Goal: Answer question/provide support: Answer question/provide support

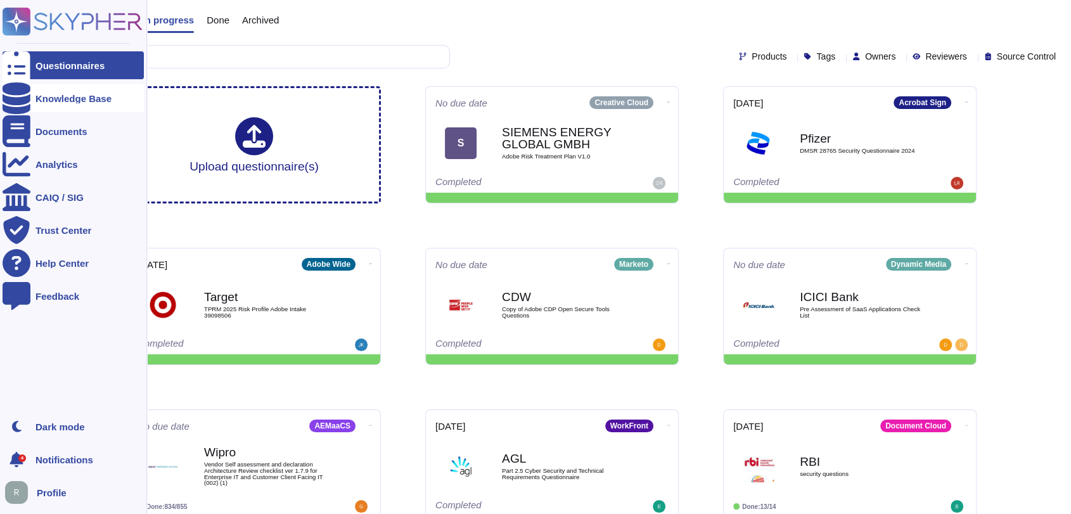
click at [20, 92] on icon at bounding box center [17, 98] width 28 height 32
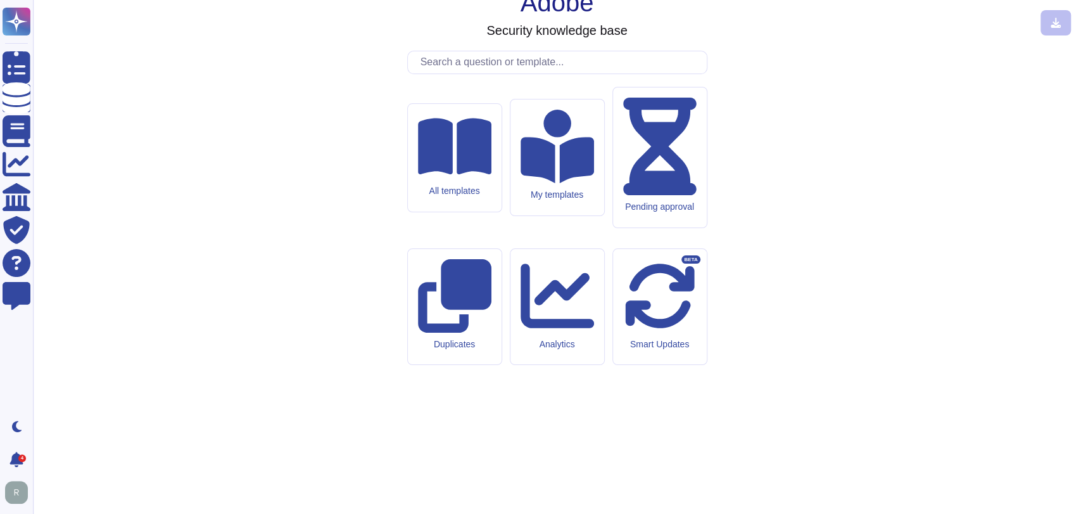
click at [516, 73] on input "text" at bounding box center [560, 62] width 293 height 22
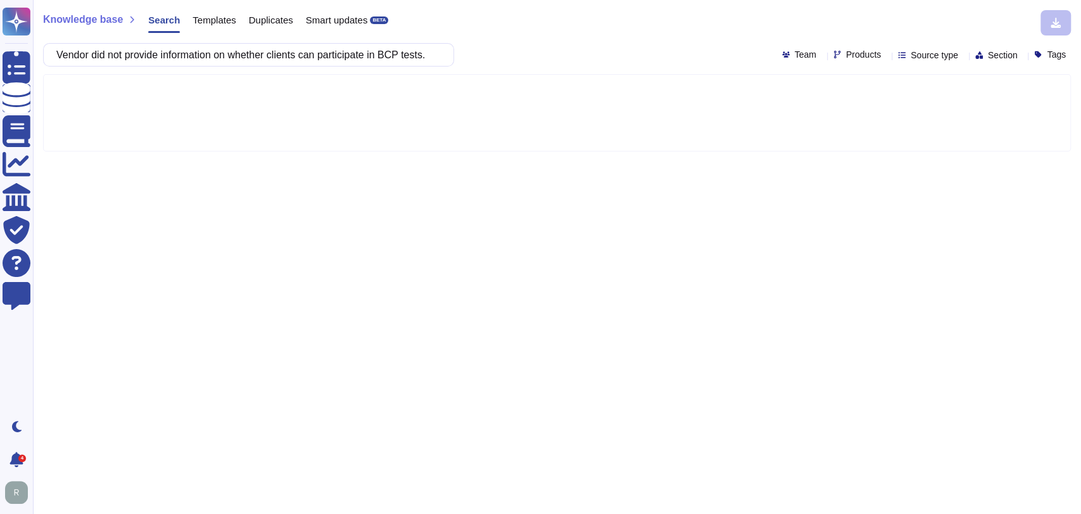
click at [339, 51] on input "Vendor did not provide information on whether clients can participate in BCP te…" at bounding box center [245, 55] width 391 height 22
type input "can clients participate in a DR/BC test?"
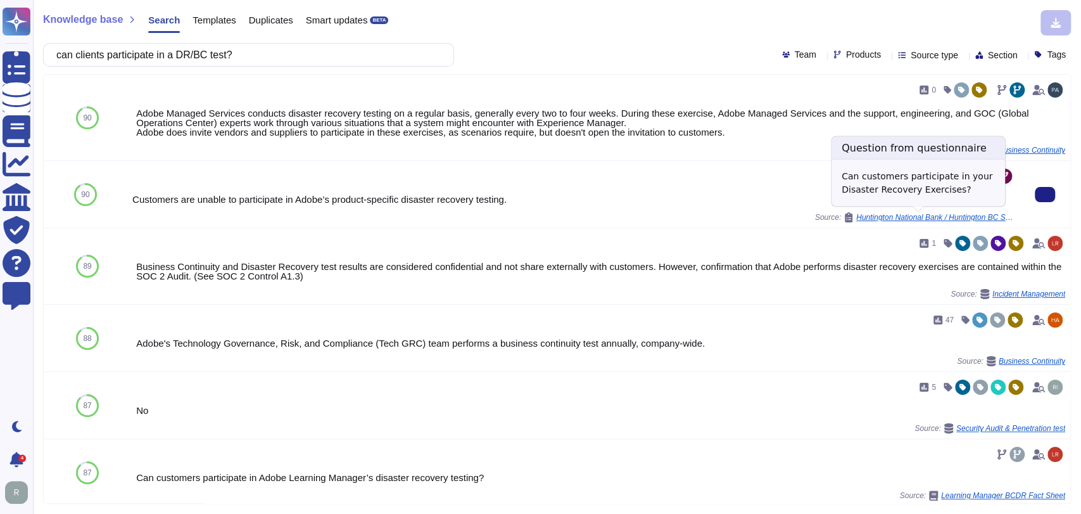
click at [845, 218] on icon at bounding box center [849, 217] width 8 height 10
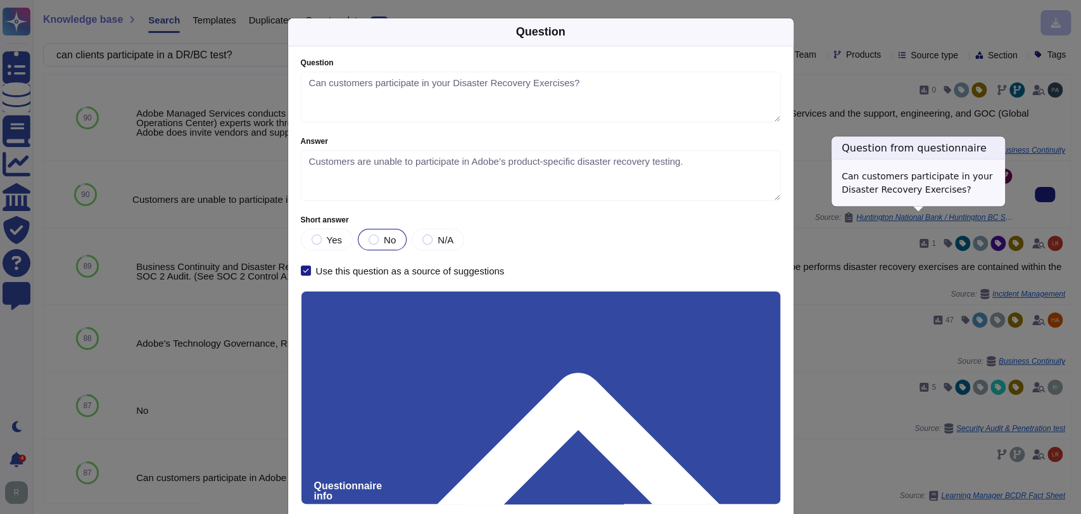
type textarea "Can customers participate in your Disaster Recovery Exercises?"
type textarea "Customers are unable to participate in Adobe’s product-specific disaster recove…"
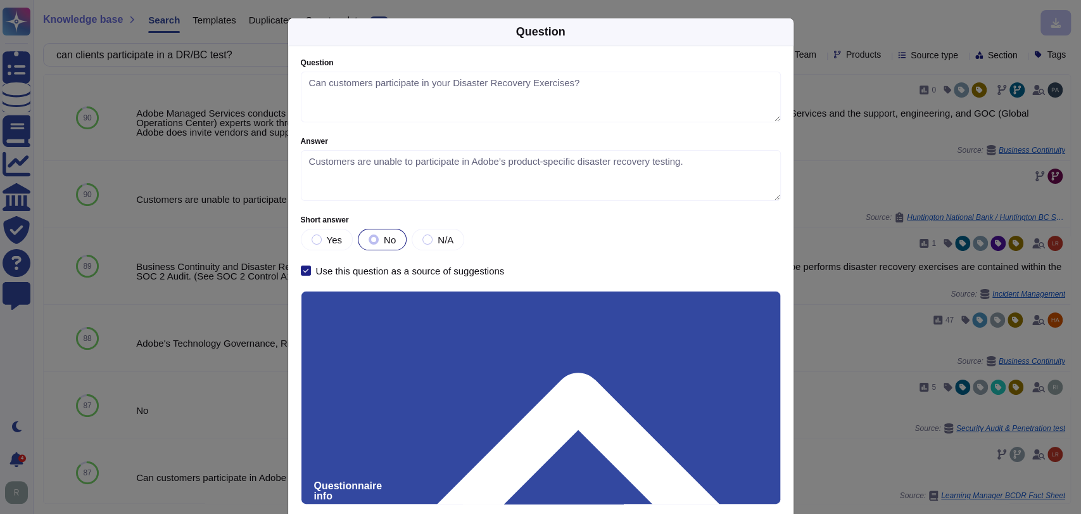
click at [860, 155] on div "Question Question Can customers participate in your Disaster Recovery Exercises…" at bounding box center [540, 257] width 1081 height 514
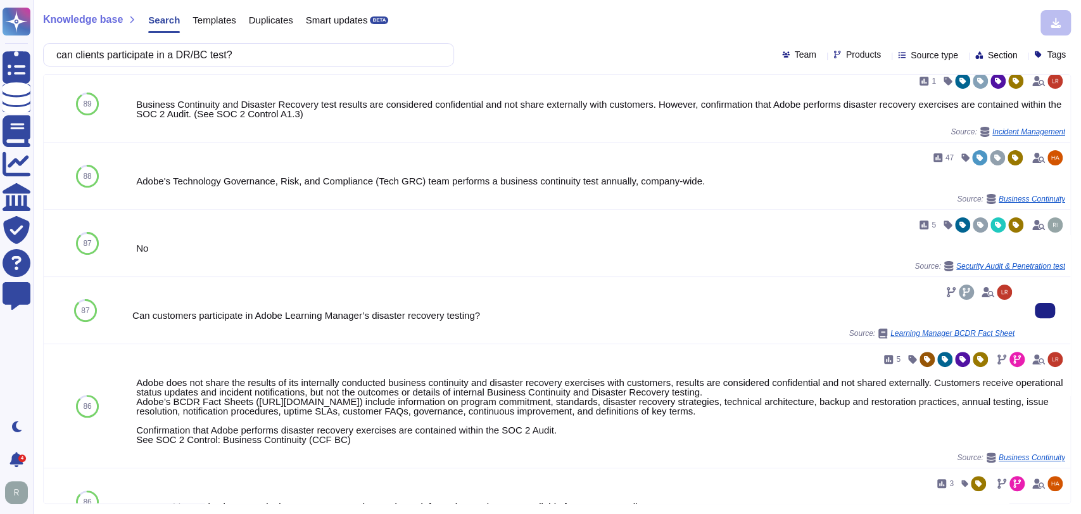
scroll to position [162, 0]
click at [513, 322] on div "Can customers participate in Adobe Learning Manager’s disaster recovery testing…" at bounding box center [573, 310] width 882 height 56
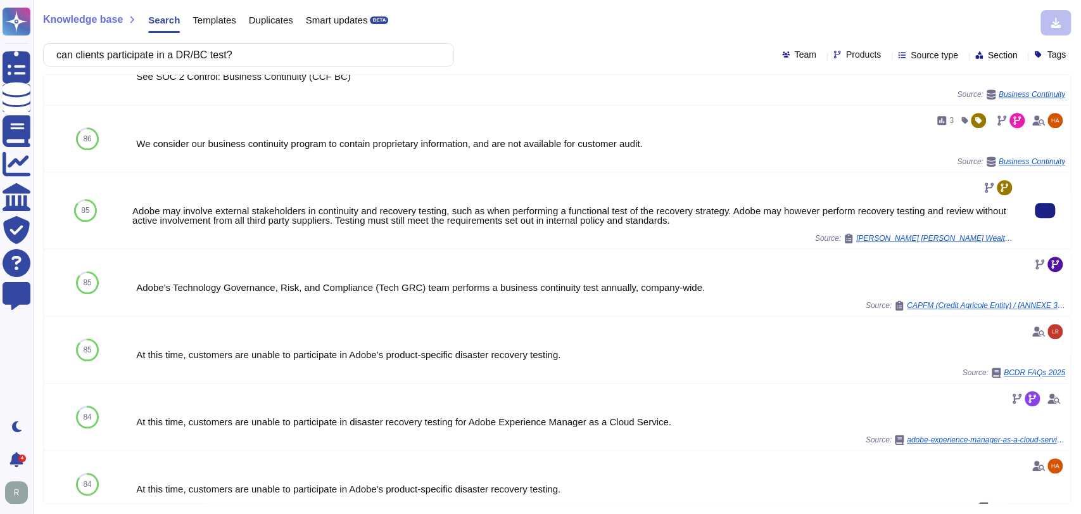
scroll to position [526, 0]
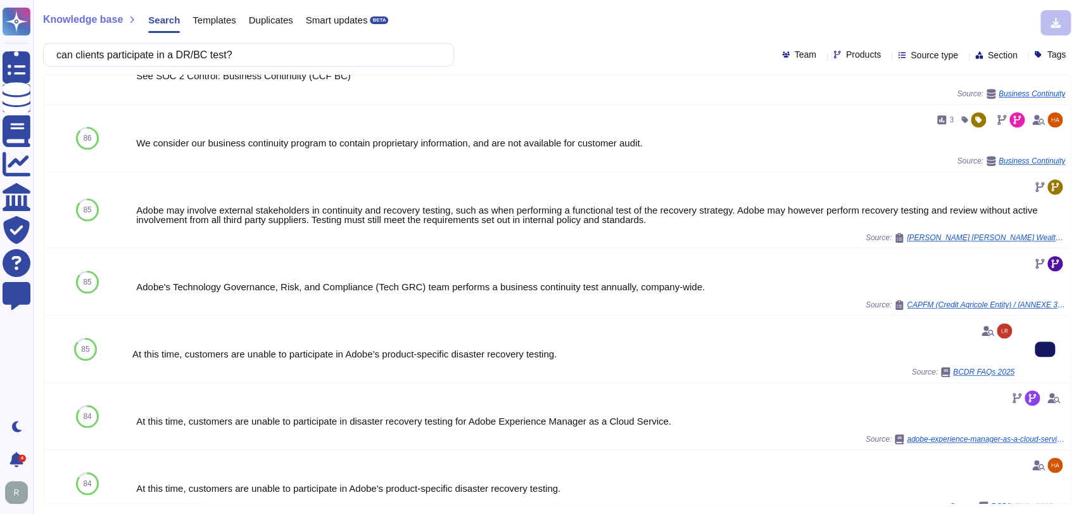
click at [1045, 349] on icon at bounding box center [1045, 349] width 0 height 0
